Goal: Obtain resource: Obtain resource

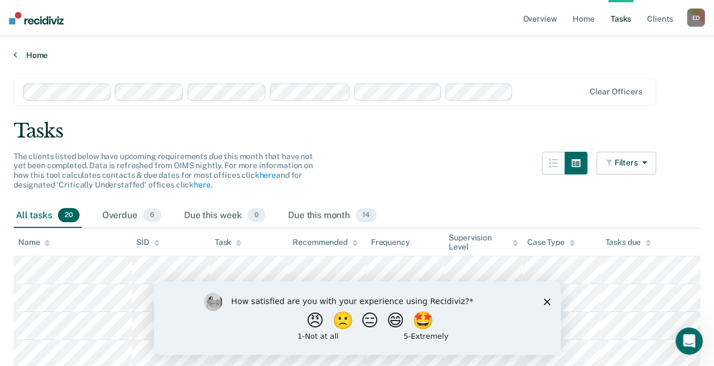
click at [434, 53] on link "Home" at bounding box center [357, 55] width 687 height 10
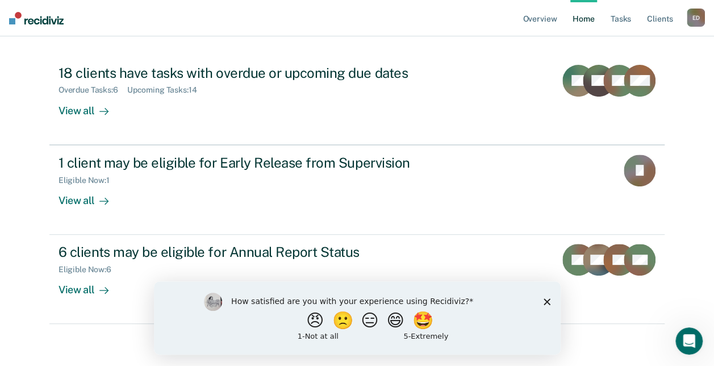
scroll to position [116, 0]
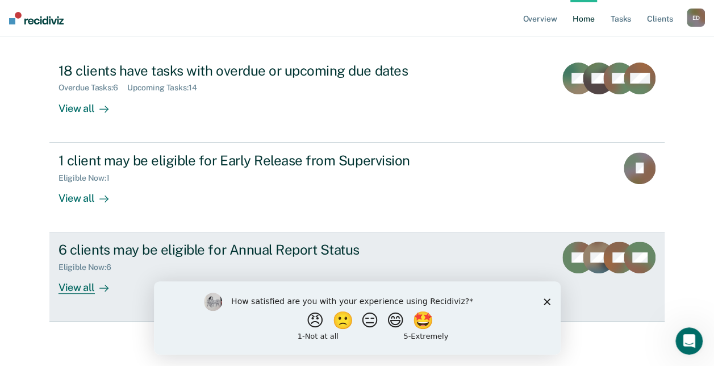
click at [83, 286] on div "View all" at bounding box center [90, 283] width 64 height 22
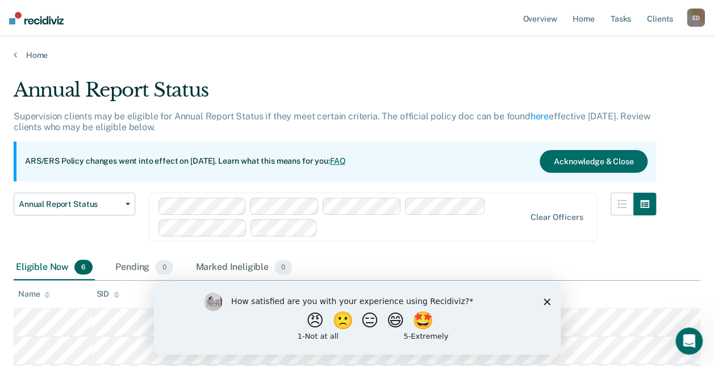
click at [545, 300] on icon "Close survey" at bounding box center [546, 301] width 7 height 7
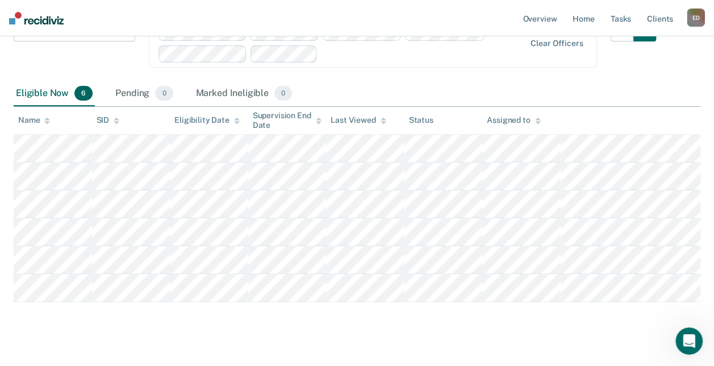
scroll to position [182, 0]
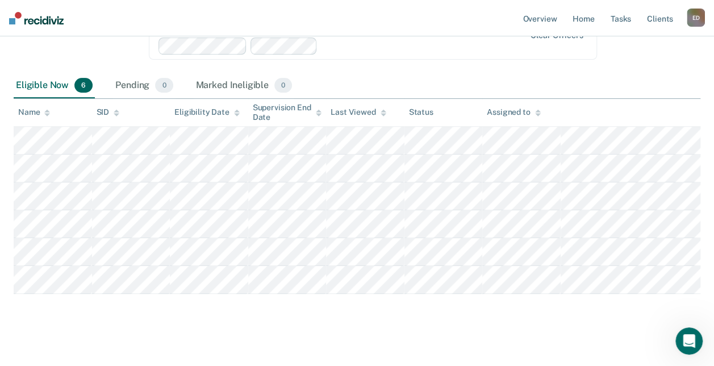
click at [66, 328] on main "Annual Report Status Supervision clients may be eligible for Annual Report Stat…" at bounding box center [357, 125] width 714 height 494
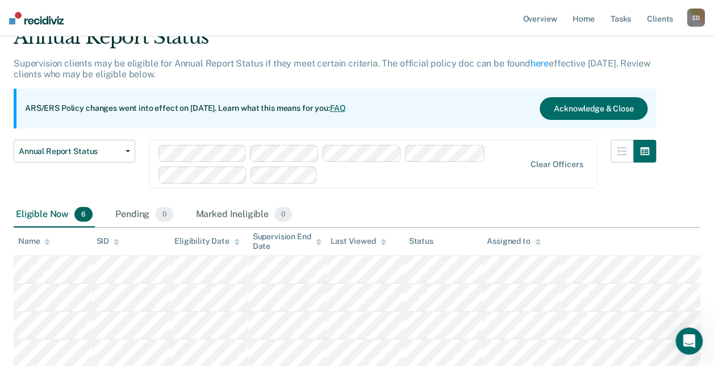
scroll to position [0, 0]
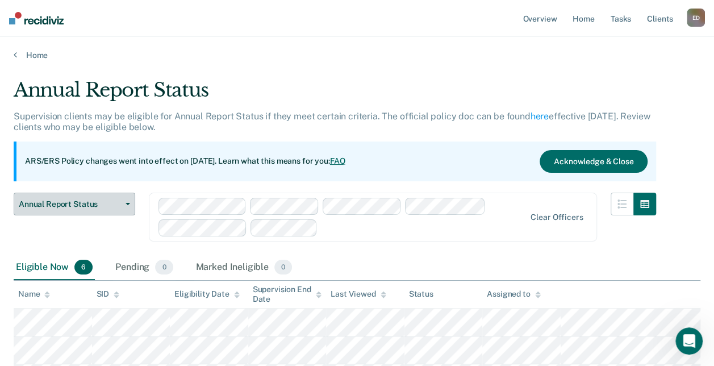
click at [128, 203] on icon "button" at bounding box center [128, 204] width 5 height 2
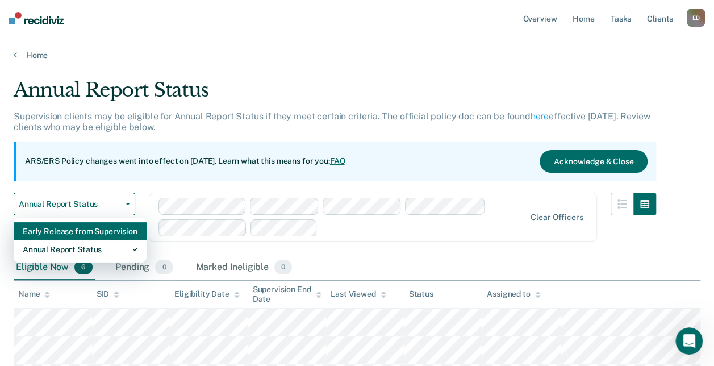
click at [110, 228] on div "Early Release from Supervision" at bounding box center [80, 231] width 115 height 18
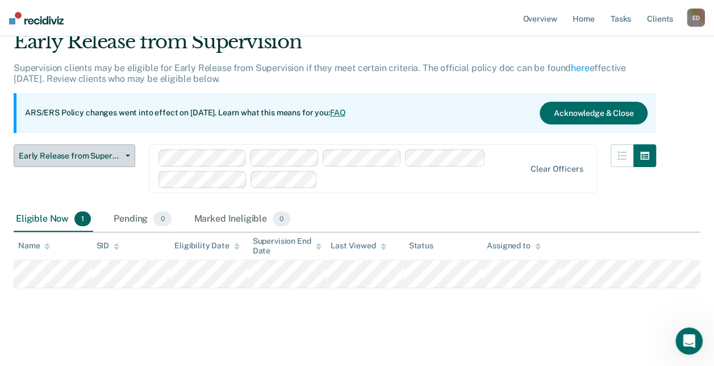
scroll to position [51, 0]
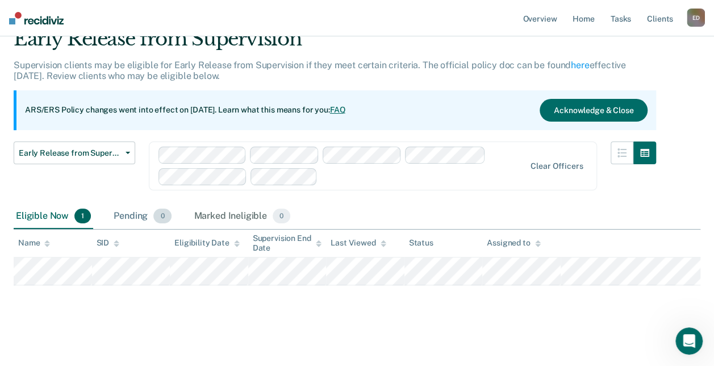
click at [140, 210] on div "Pending 0" at bounding box center [142, 216] width 62 height 25
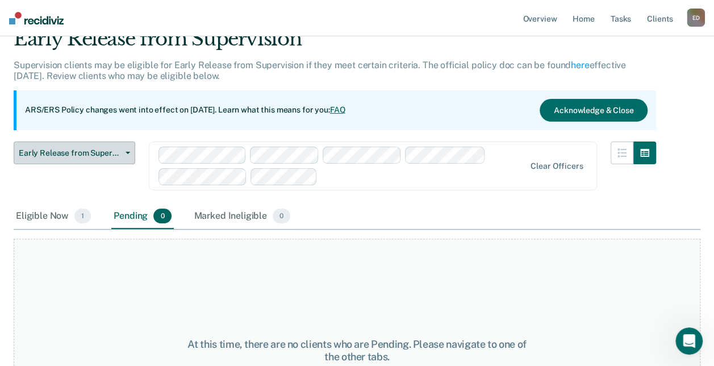
click at [123, 153] on span "button" at bounding box center [125, 153] width 9 height 2
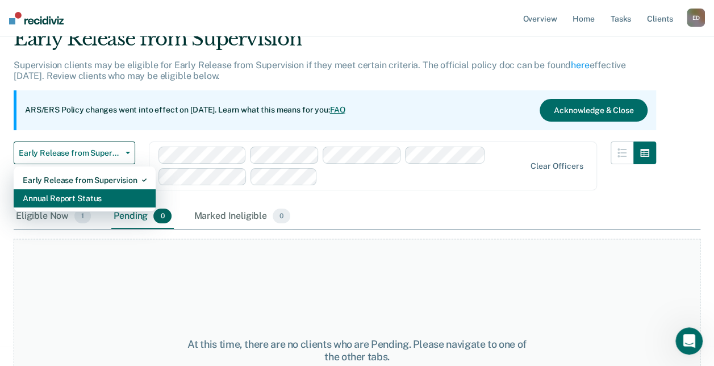
click at [101, 198] on div "Annual Report Status" at bounding box center [85, 198] width 124 height 18
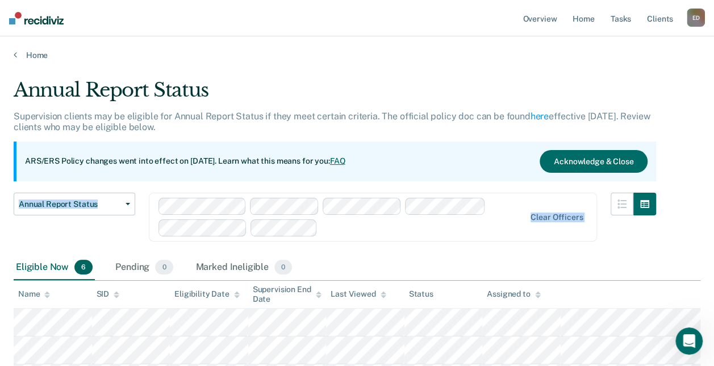
drag, startPoint x: 712, startPoint y: 169, endPoint x: 712, endPoint y: 196, distance: 26.7
click at [712, 196] on main "Annual Report Status Supervision clients may be eligible for Annual Report Stat…" at bounding box center [357, 307] width 714 height 494
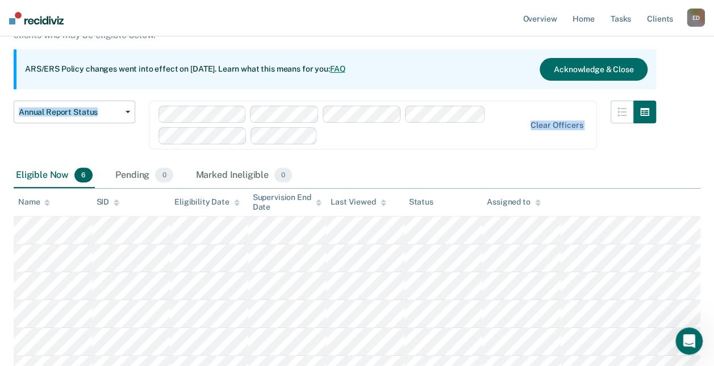
scroll to position [99, 0]
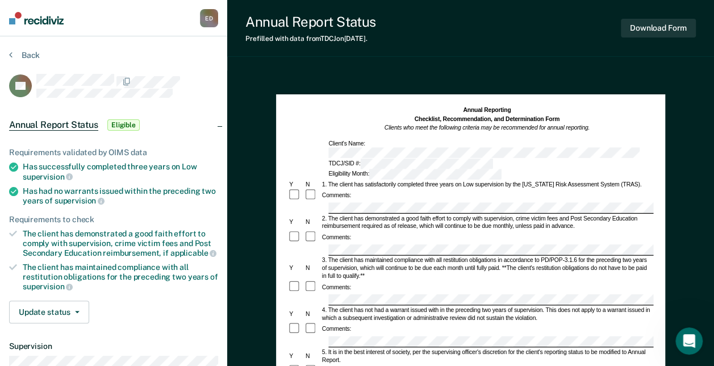
click at [149, 35] on nav "[PERSON_NAME] [PERSON_NAME] Profile How it works Log Out" at bounding box center [113, 18] width 227 height 36
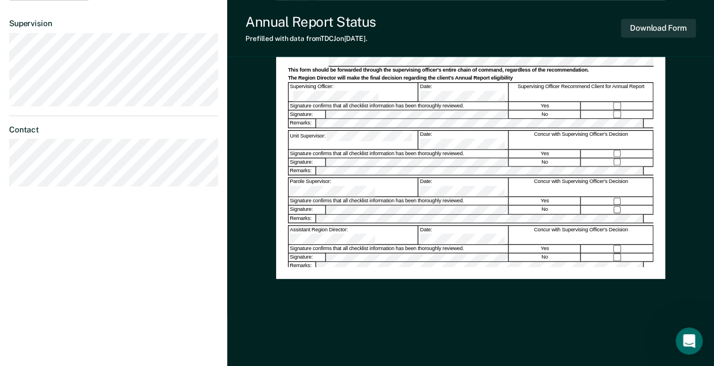
scroll to position [324, 0]
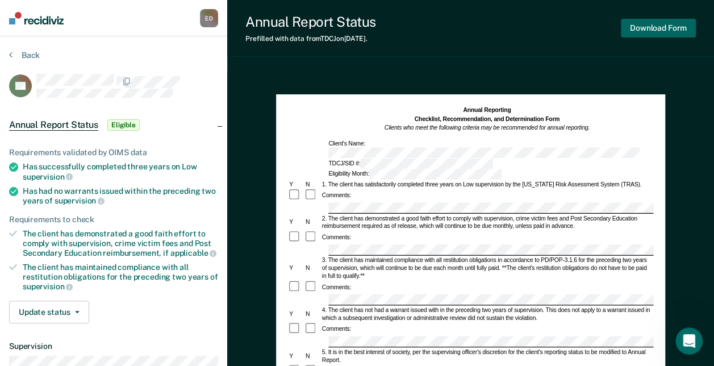
click at [672, 26] on button "Download Form" at bounding box center [658, 28] width 75 height 19
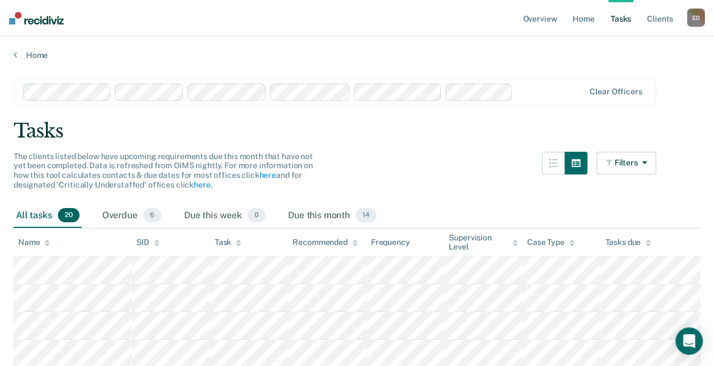
click at [354, 132] on div "Tasks" at bounding box center [357, 130] width 687 height 23
click at [618, 18] on link "Tasks" at bounding box center [620, 18] width 25 height 36
click at [646, 162] on icon "button" at bounding box center [641, 162] width 9 height 8
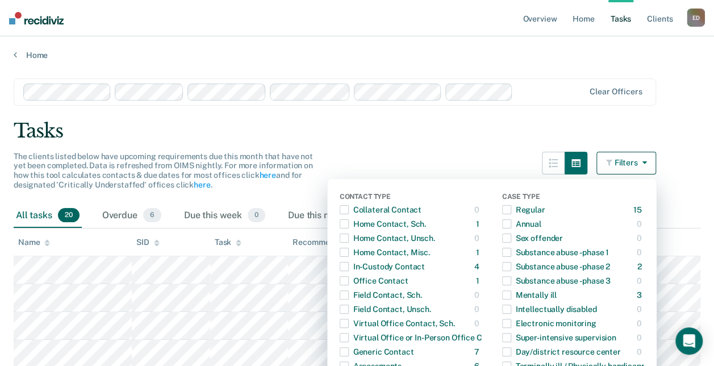
click at [397, 133] on div "Tasks" at bounding box center [357, 130] width 687 height 23
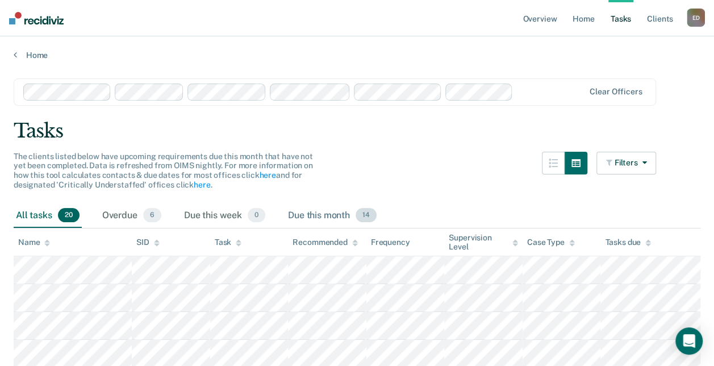
click at [309, 217] on div "Due this month 14" at bounding box center [332, 215] width 93 height 25
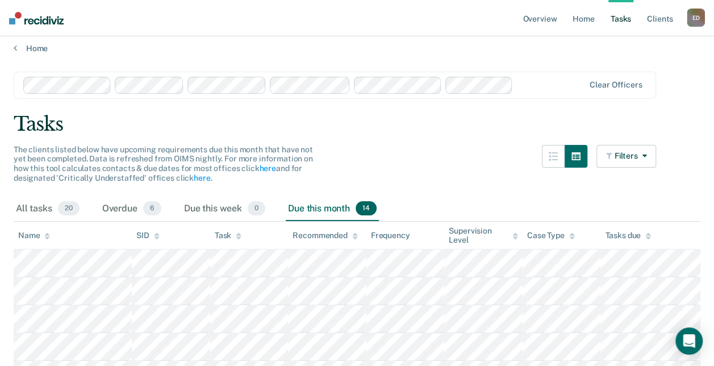
scroll to position [4, 0]
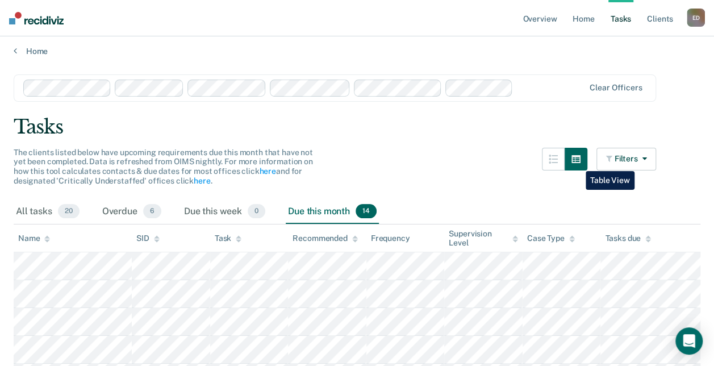
click at [577, 162] on button "button" at bounding box center [576, 159] width 23 height 23
click at [40, 216] on div "All tasks 20" at bounding box center [48, 211] width 68 height 25
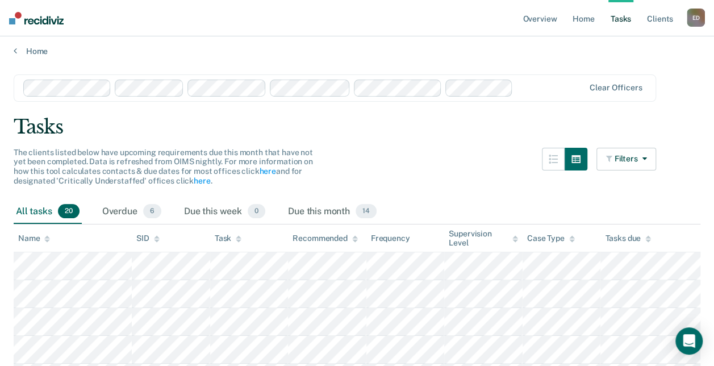
click at [383, 210] on div "All tasks 20 Overdue 6 Due this week 0 Due this month 14" at bounding box center [357, 211] width 687 height 25
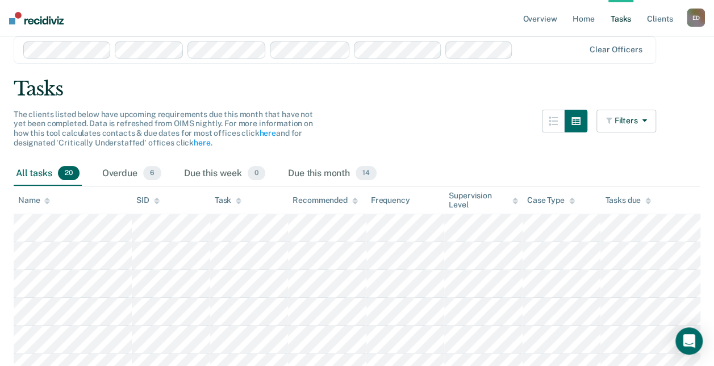
scroll to position [23, 0]
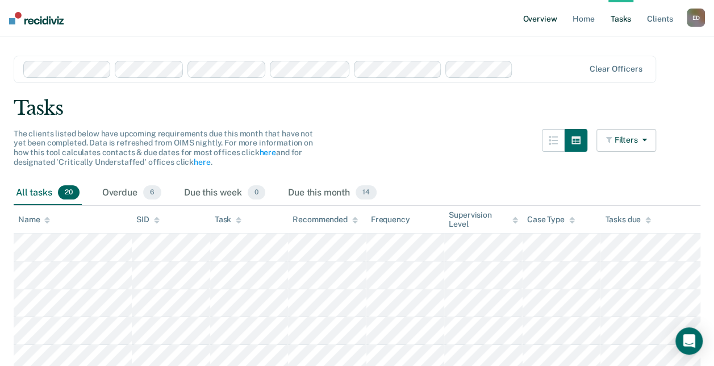
click at [528, 19] on link "Overview" at bounding box center [539, 18] width 39 height 36
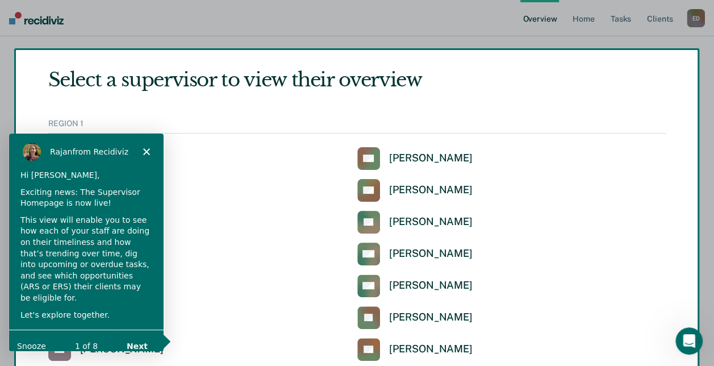
click at [370, 159] on div "Product tour overlay" at bounding box center [357, 183] width 714 height 366
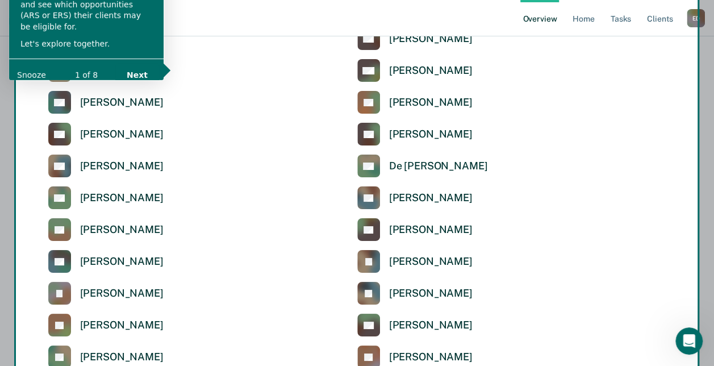
scroll to position [2046, 0]
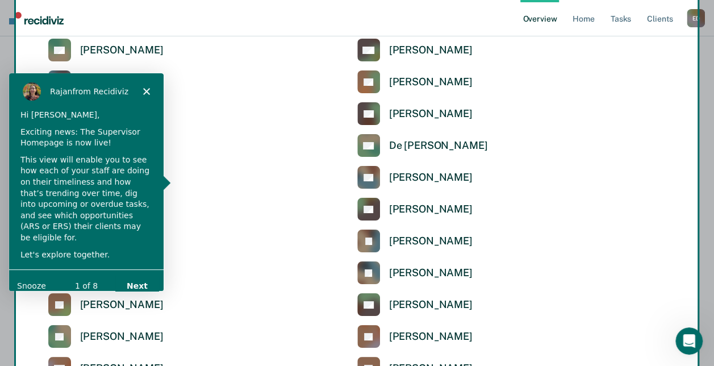
click at [143, 90] on icon "Close" at bounding box center [146, 90] width 7 height 7
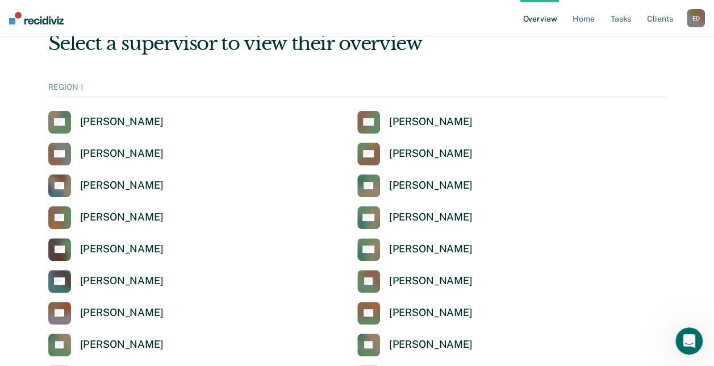
scroll to position [2, 0]
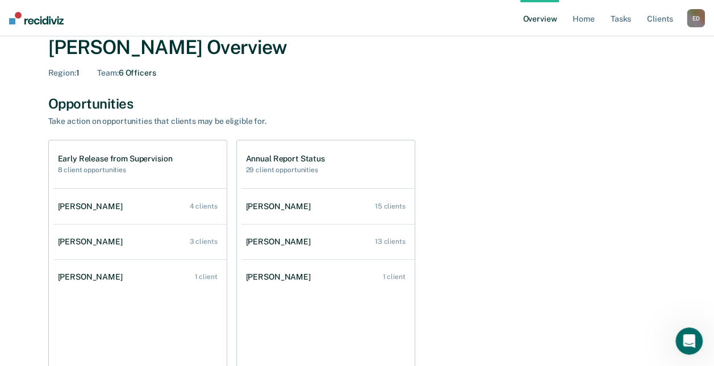
scroll to position [36, 0]
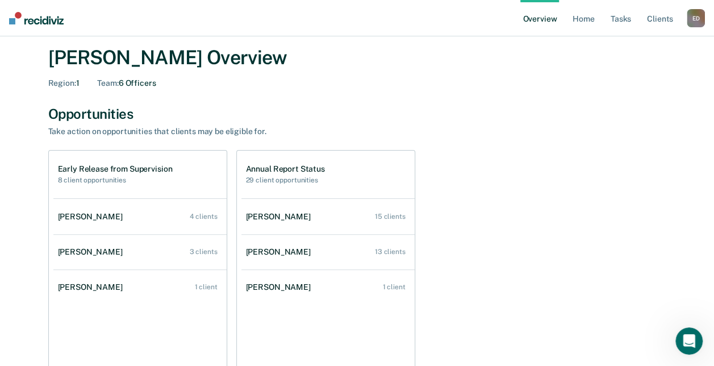
drag, startPoint x: 716, startPoint y: 157, endPoint x: 462, endPoint y: 102, distance: 259.7
click at [462, 102] on div "All Supervisors / Anabel Guy Anabel Guy Overview Region : 1 Team : 6 Officers O…" at bounding box center [357, 360] width 682 height 692
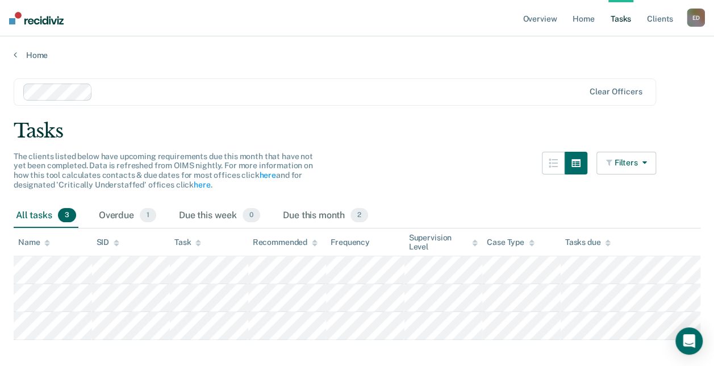
click at [636, 161] on button "Filters" at bounding box center [626, 163] width 60 height 23
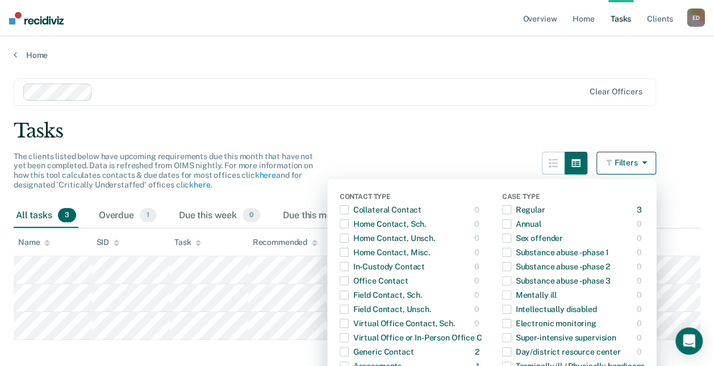
click at [543, 126] on div "Tasks" at bounding box center [357, 130] width 687 height 23
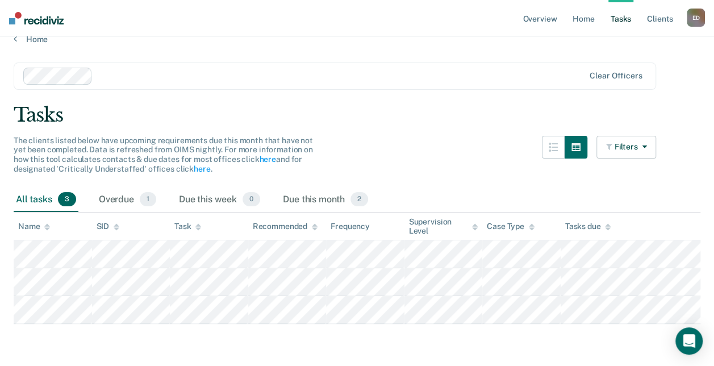
scroll to position [31, 0]
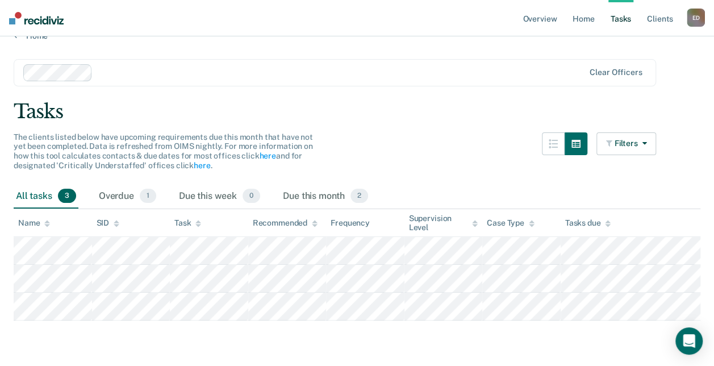
click at [114, 66] on div at bounding box center [340, 72] width 487 height 13
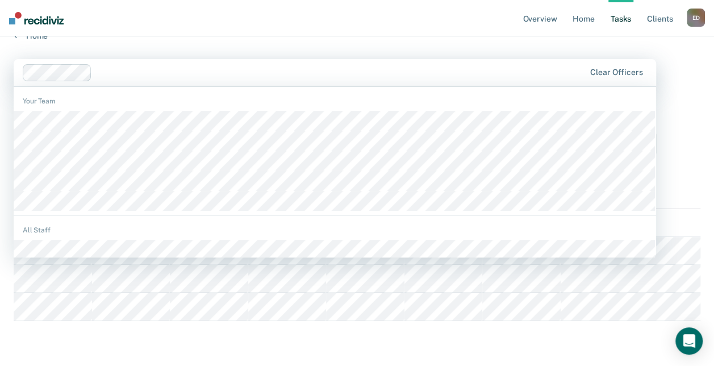
click at [141, 72] on div "Clear officers" at bounding box center [335, 72] width 642 height 27
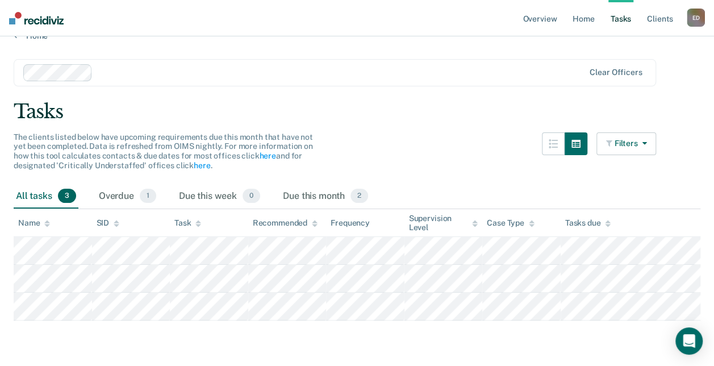
click at [646, 139] on icon "button" at bounding box center [641, 143] width 9 height 8
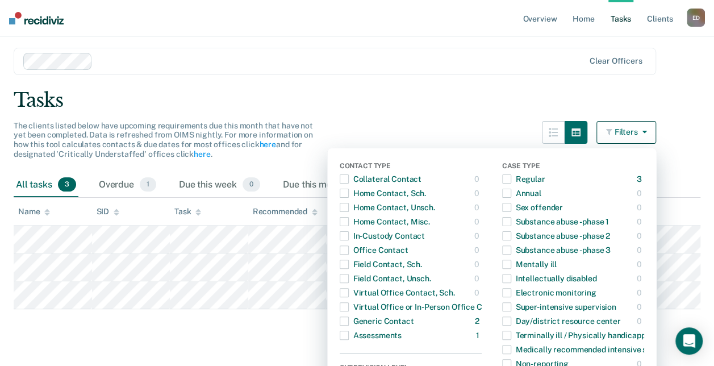
click at [399, 101] on div "Tasks" at bounding box center [357, 100] width 687 height 23
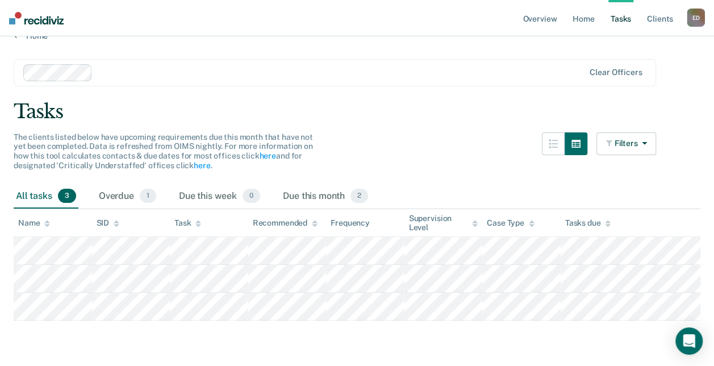
click at [149, 69] on div at bounding box center [304, 72] width 562 height 17
click at [625, 16] on link "Tasks" at bounding box center [620, 18] width 25 height 36
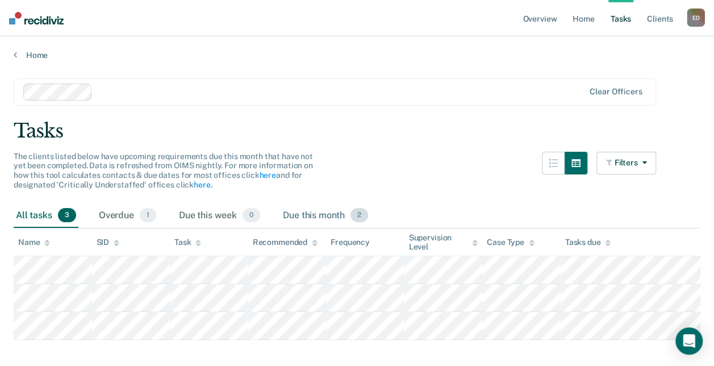
click at [306, 219] on div "Due this month 2" at bounding box center [326, 215] width 90 height 25
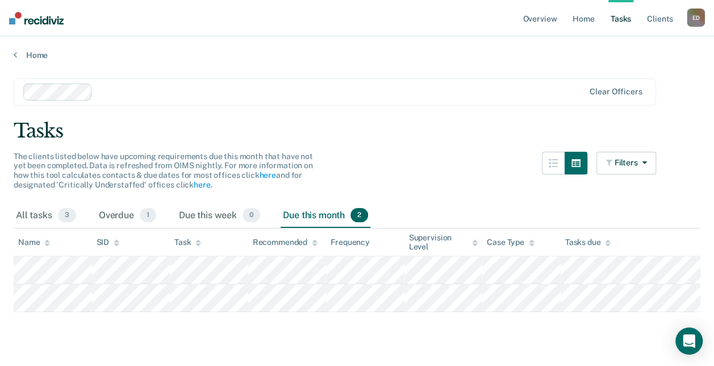
click at [610, 244] on icon at bounding box center [608, 242] width 6 height 7
click at [314, 214] on div "Due this month 2" at bounding box center [326, 215] width 90 height 25
click at [116, 86] on div at bounding box center [340, 91] width 487 height 13
click at [653, 24] on link "Client s" at bounding box center [660, 18] width 31 height 36
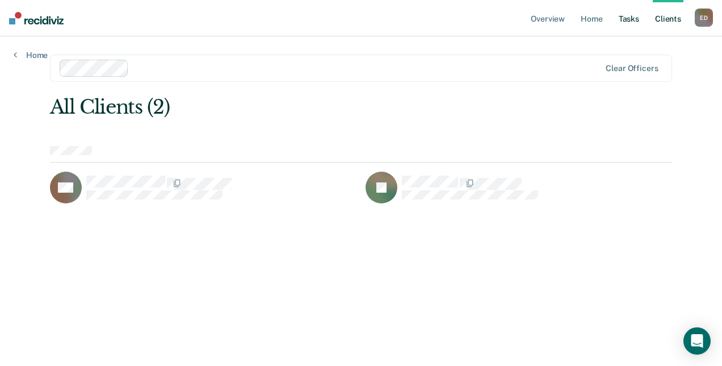
click at [632, 22] on link "Tasks" at bounding box center [629, 18] width 25 height 36
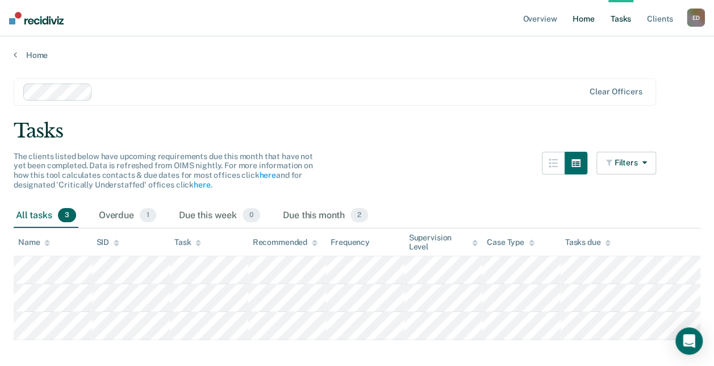
click at [579, 21] on link "Home" at bounding box center [583, 18] width 26 height 36
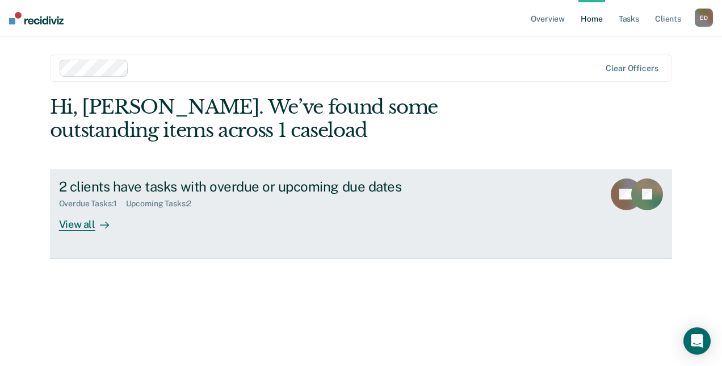
click at [80, 225] on div "View all" at bounding box center [91, 219] width 64 height 22
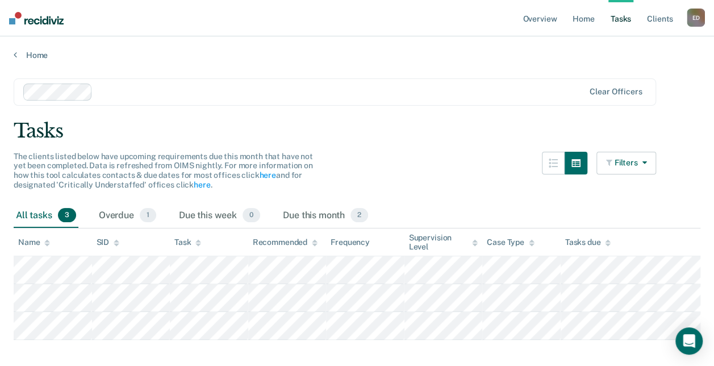
click at [646, 165] on icon "button" at bounding box center [641, 162] width 9 height 8
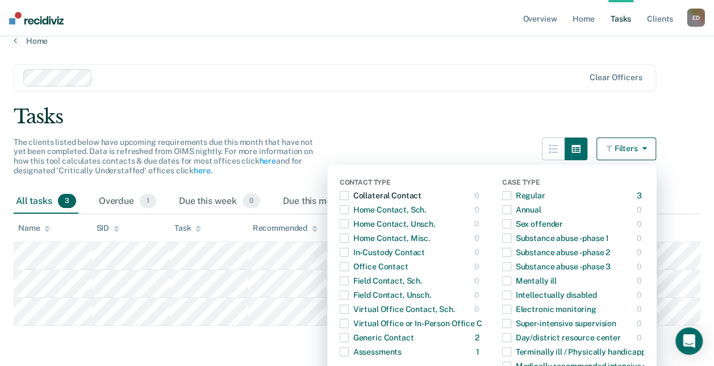
scroll to position [13, 0]
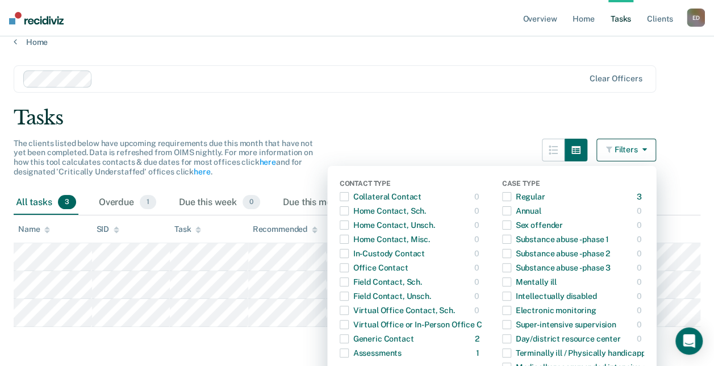
click at [215, 95] on main "Clear officers Tasks The clients listed below have upcoming requirements due th…" at bounding box center [357, 207] width 714 height 321
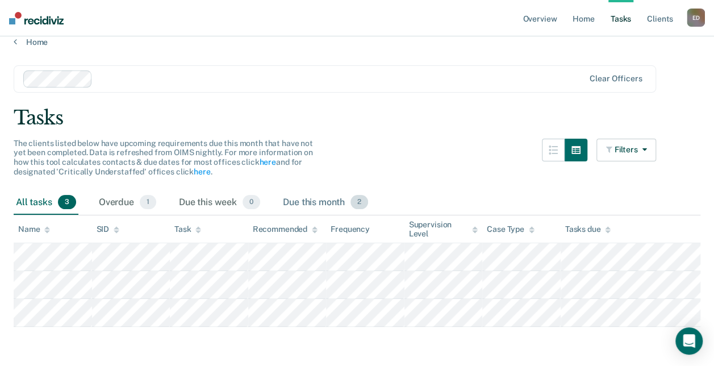
click at [352, 203] on span "2" at bounding box center [359, 202] width 18 height 15
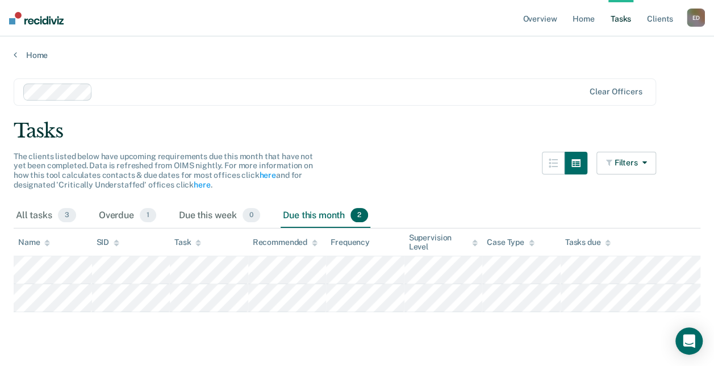
scroll to position [2, 0]
click at [261, 172] on link "here" at bounding box center [267, 174] width 16 height 9
click at [16, 51] on icon at bounding box center [15, 54] width 3 height 9
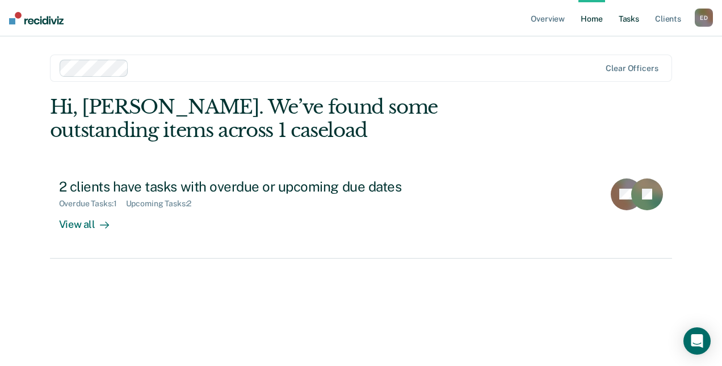
click at [622, 20] on link "Tasks" at bounding box center [629, 18] width 25 height 36
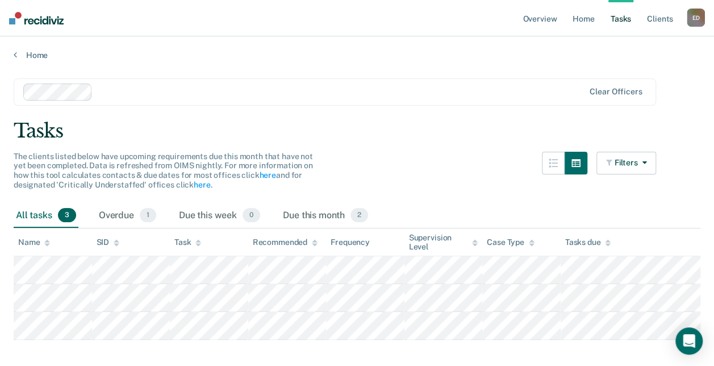
click at [707, 234] on main "Clear officers Tasks The clients listed below have upcoming requirements due th…" at bounding box center [357, 220] width 714 height 321
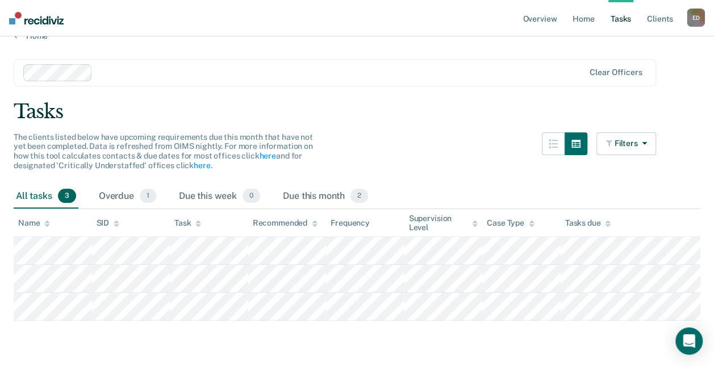
click at [60, 189] on span "3" at bounding box center [67, 196] width 18 height 15
click at [49, 220] on icon at bounding box center [47, 223] width 6 height 7
click at [47, 220] on icon at bounding box center [47, 221] width 6 height 3
click at [574, 132] on button "button" at bounding box center [576, 143] width 23 height 23
click at [580, 140] on icon "button" at bounding box center [575, 144] width 9 height 8
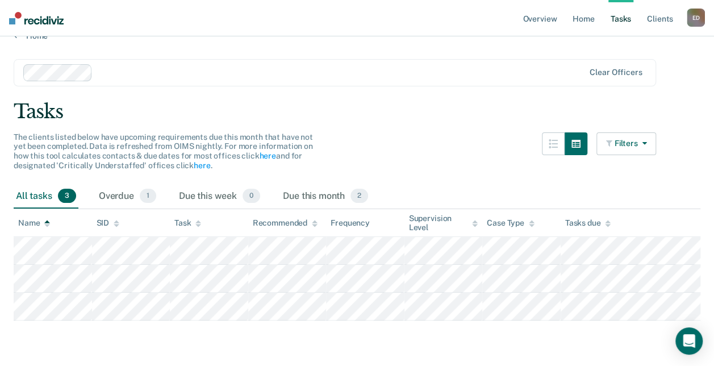
click at [646, 139] on icon "button" at bounding box center [641, 143] width 9 height 8
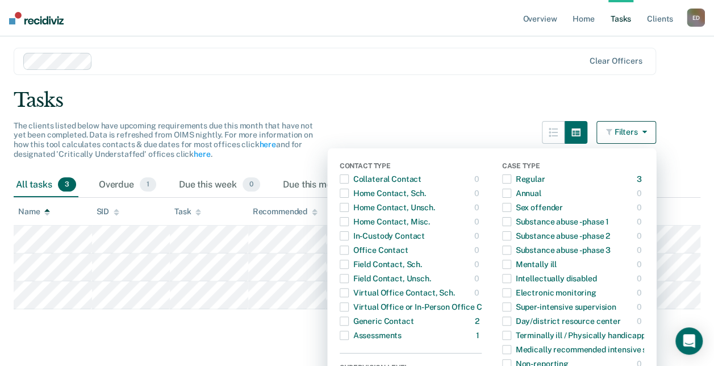
click at [563, 101] on div "Tasks" at bounding box center [357, 100] width 687 height 23
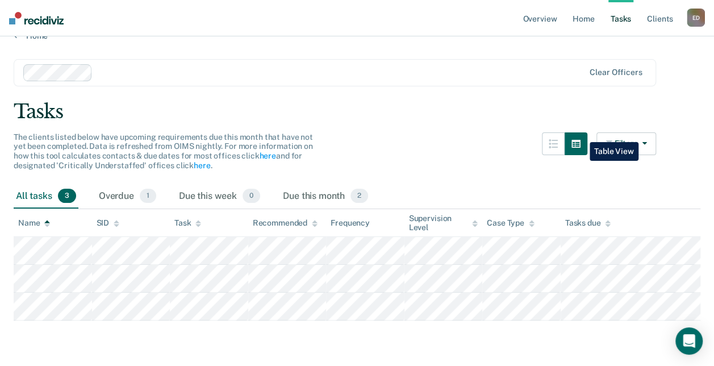
click at [580, 139] on icon "button" at bounding box center [575, 143] width 9 height 9
click at [621, 18] on link "Tasks" at bounding box center [620, 18] width 25 height 36
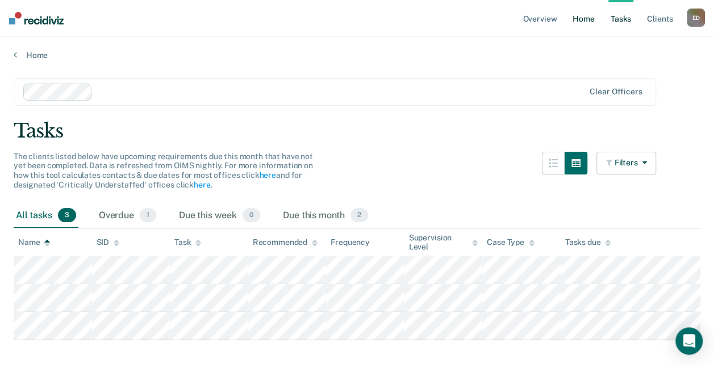
click at [586, 22] on link "Home" at bounding box center [583, 18] width 26 height 36
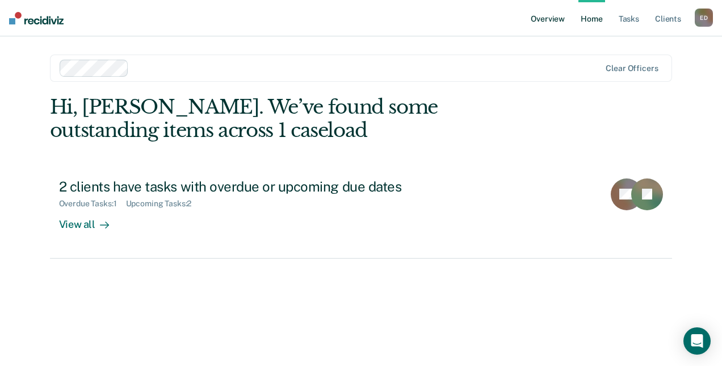
click at [564, 22] on link "Overview" at bounding box center [548, 18] width 39 height 36
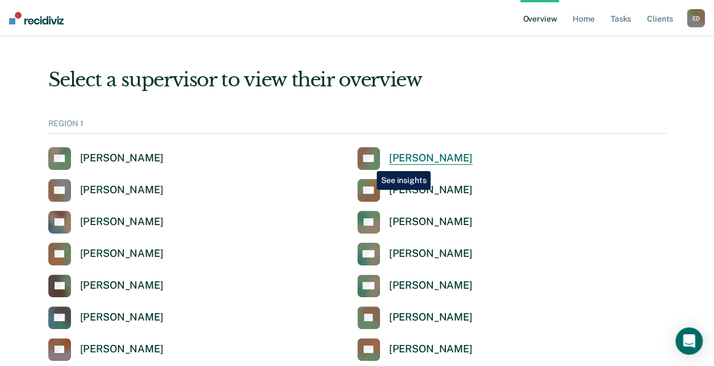
click at [368, 162] on rect at bounding box center [368, 158] width 23 height 23
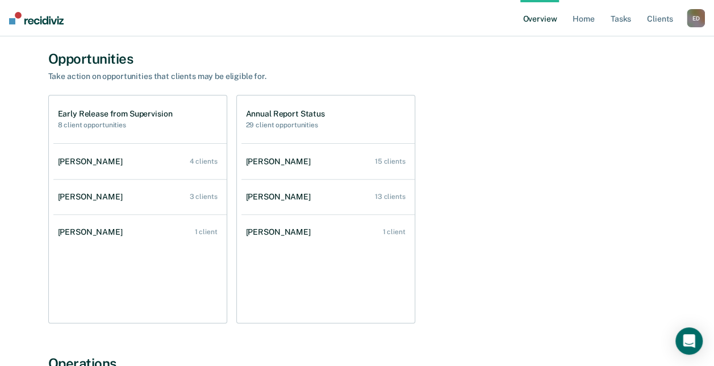
scroll to position [98, 0]
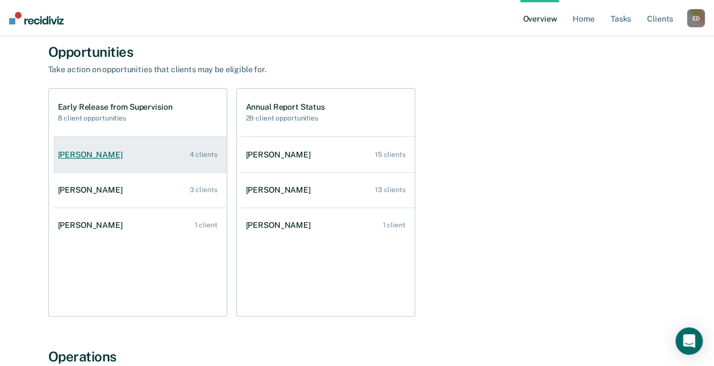
click at [95, 154] on div "Michael Hayles" at bounding box center [92, 155] width 69 height 10
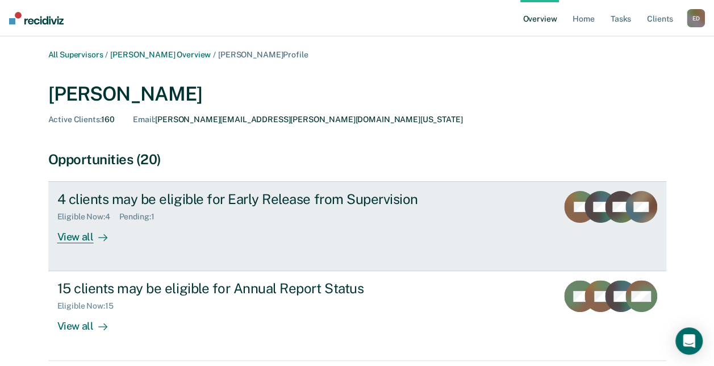
click at [76, 236] on div "View all" at bounding box center [89, 232] width 64 height 22
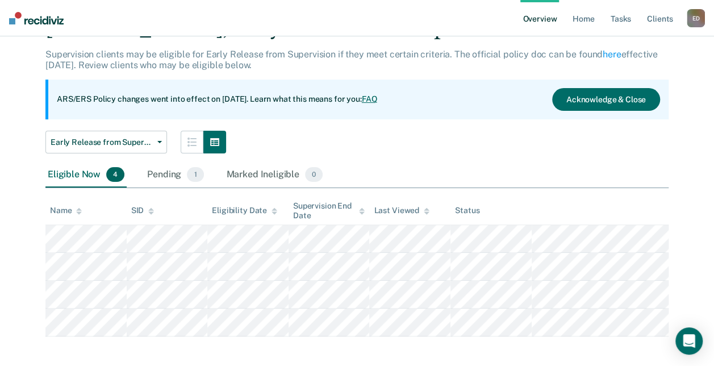
scroll to position [68, 0]
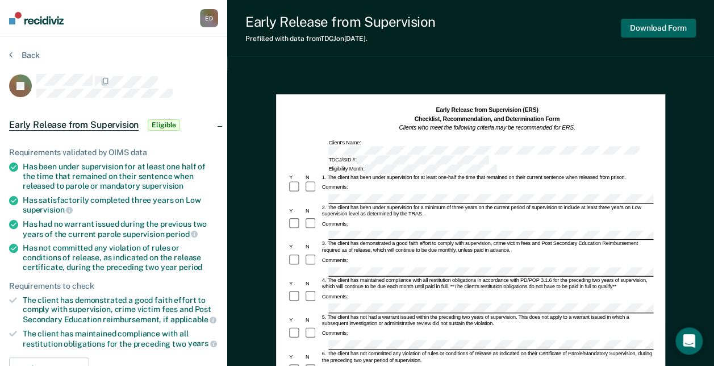
click at [669, 27] on button "Download Form" at bounding box center [658, 28] width 75 height 19
